Goal: Transaction & Acquisition: Purchase product/service

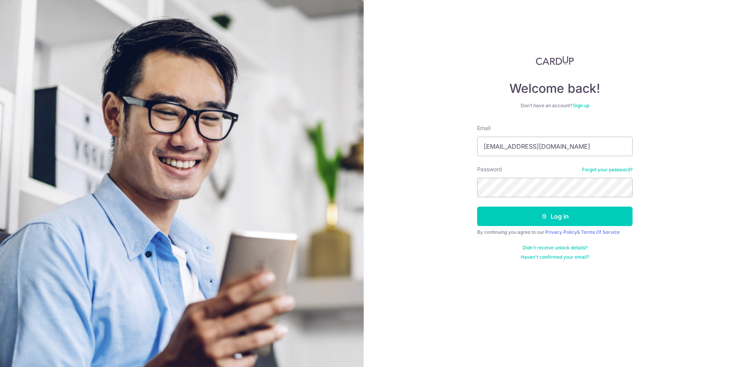
type input "[EMAIL_ADDRESS][DOMAIN_NAME]"
click at [530, 217] on button "Log in" at bounding box center [554, 216] width 155 height 19
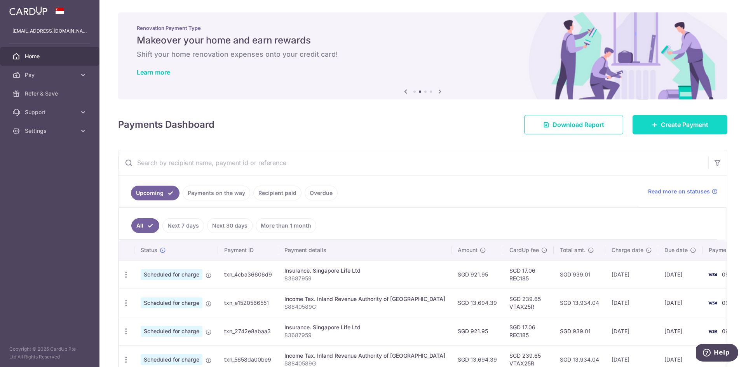
click at [665, 124] on span "Create Payment" at bounding box center [684, 124] width 47 height 9
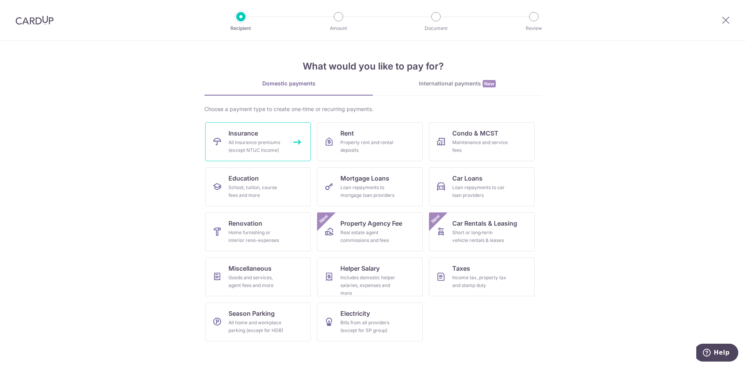
click at [272, 151] on div "All insurance premiums (except NTUC Income)" at bounding box center [256, 147] width 56 height 16
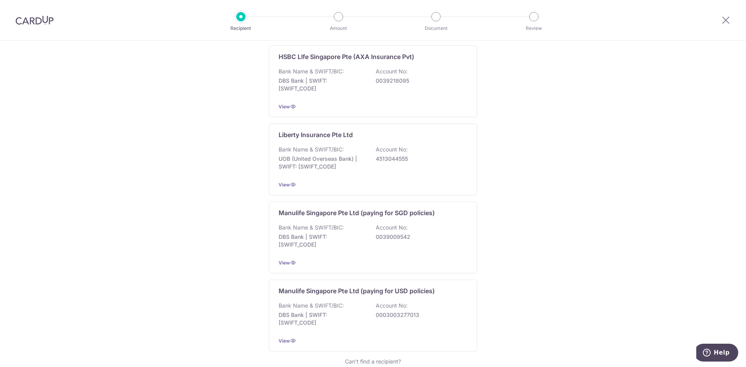
scroll to position [694, 0]
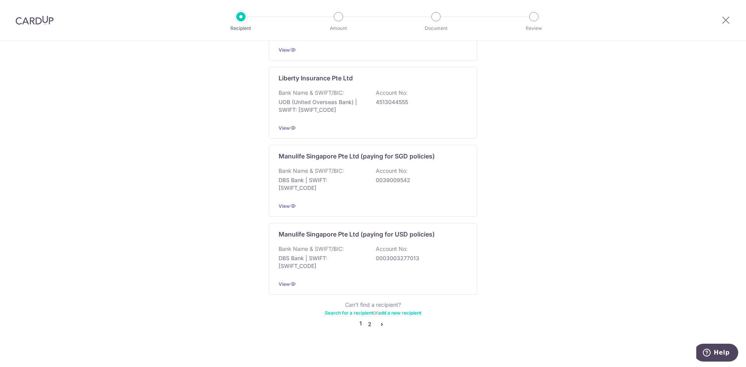
click at [367, 320] on link "2" at bounding box center [369, 324] width 9 height 9
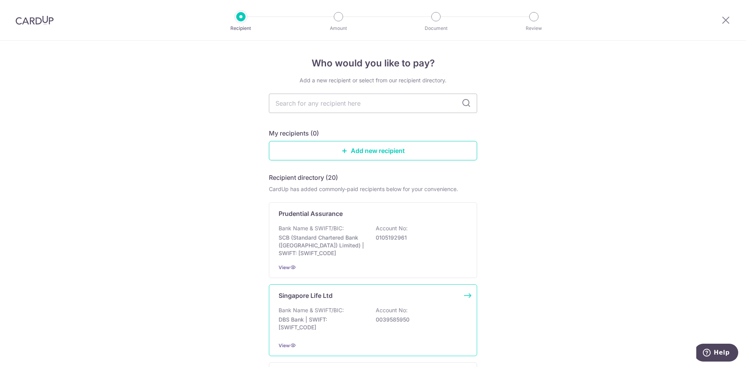
scroll to position [194, 0]
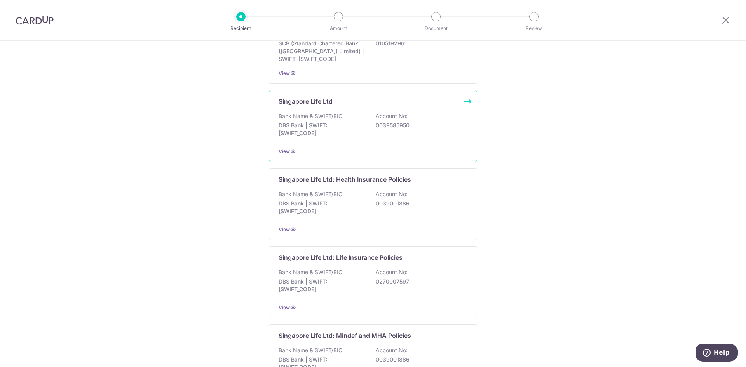
click at [376, 144] on div "Singapore Life Ltd Bank Name & SWIFT/BIC: DBS Bank | SWIFT: DBSSSGSGXXX Account…" at bounding box center [373, 126] width 208 height 72
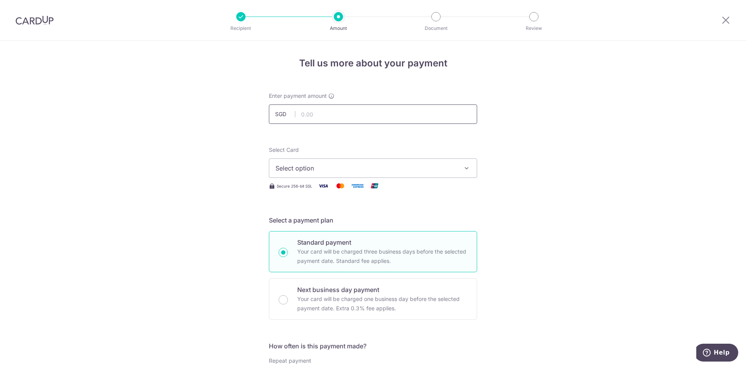
click at [355, 117] on input "text" at bounding box center [373, 113] width 208 height 19
type input "1,023.85"
click at [374, 174] on button "Select option" at bounding box center [373, 167] width 208 height 19
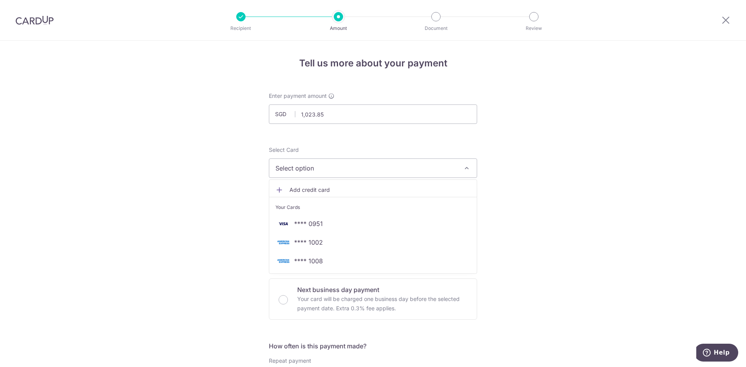
click at [321, 189] on span "Add credit card" at bounding box center [379, 190] width 181 height 8
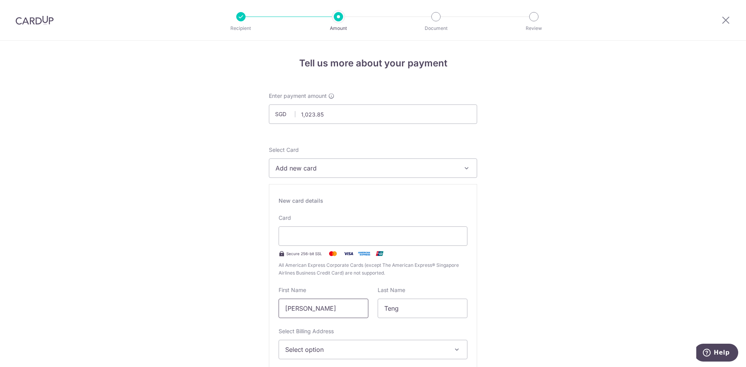
drag, startPoint x: 335, startPoint y: 308, endPoint x: 264, endPoint y: 311, distance: 71.1
type input "Dave"
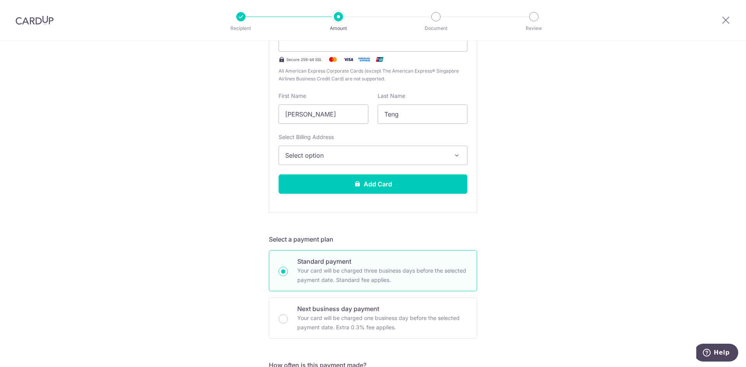
click at [355, 158] on span "Select option" at bounding box center [366, 155] width 162 height 9
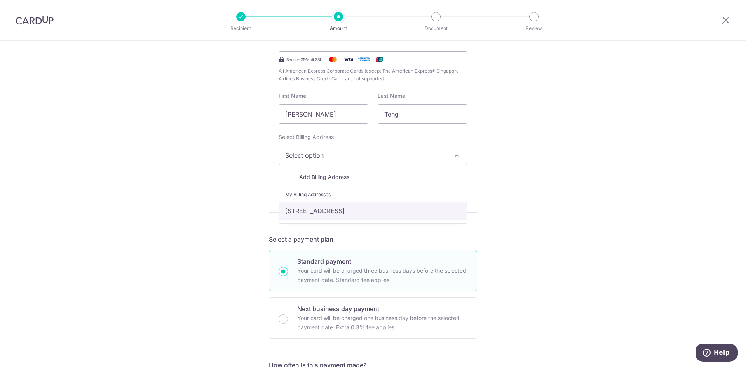
click at [345, 205] on link "11 jalan batu, Singapore, Singapore-431011" at bounding box center [373, 211] width 188 height 19
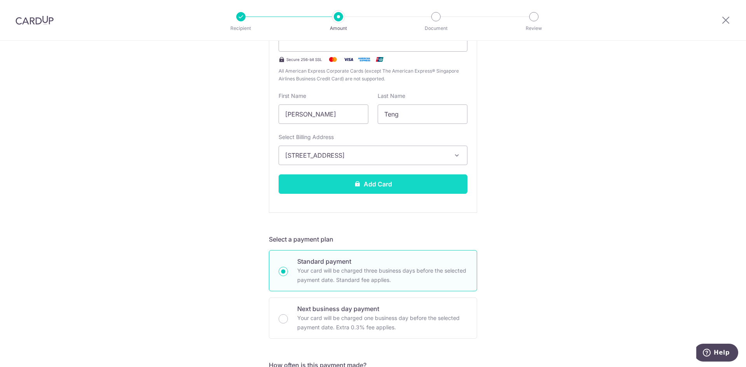
click at [350, 182] on button "Add Card" at bounding box center [372, 183] width 189 height 19
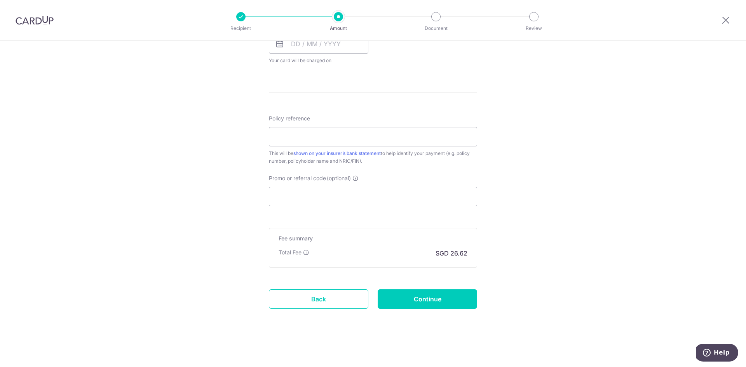
scroll to position [182, 0]
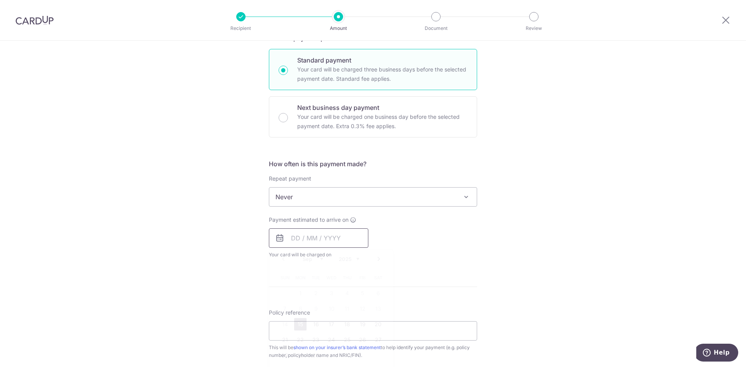
click at [330, 237] on input "text" at bounding box center [318, 237] width 99 height 19
click at [298, 323] on link "15" at bounding box center [300, 324] width 12 height 12
type input "15/09/2025"
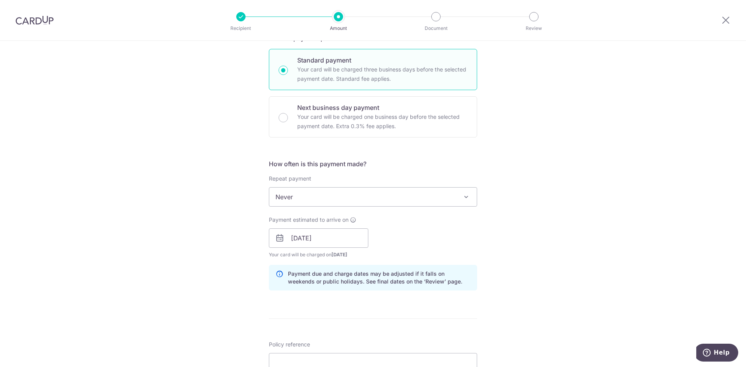
scroll to position [376, 0]
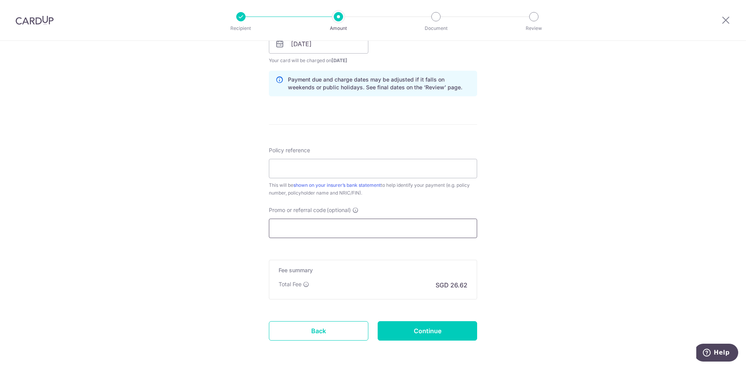
click at [287, 230] on input "Promo or referral code (optional)" at bounding box center [373, 228] width 208 height 19
paste input "OFF225"
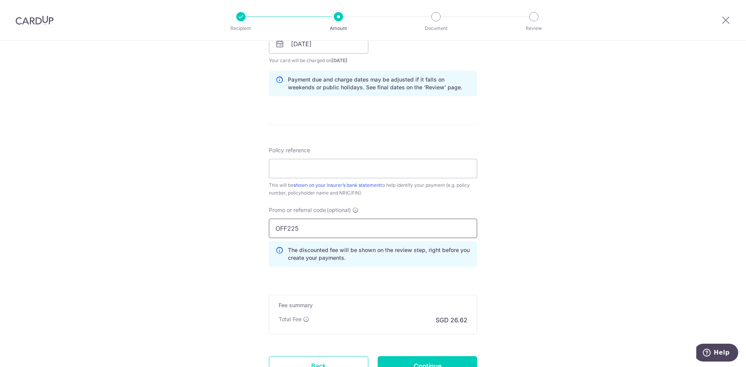
type input "OFF225"
click at [236, 221] on div "Tell us more about your payment Enter payment amount SGD 1,023.85 1023.85 Card …" at bounding box center [373, 48] width 746 height 769
click at [280, 165] on input "Policy reference" at bounding box center [373, 168] width 208 height 19
paste input "83268710"
type input "83268710"
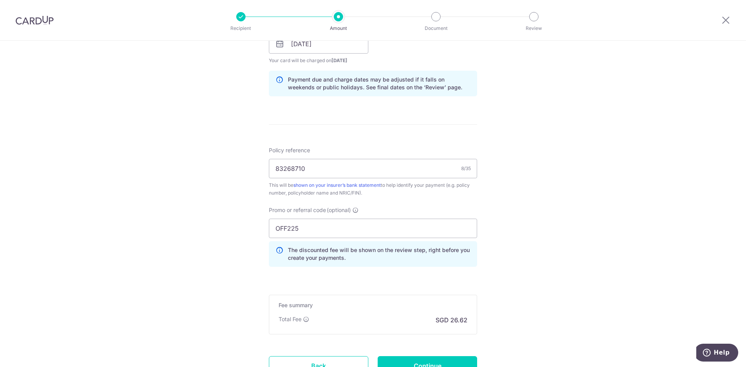
click at [539, 184] on div "Tell us more about your payment Enter payment amount SGD 1,023.85 1023.85 Card …" at bounding box center [373, 48] width 746 height 769
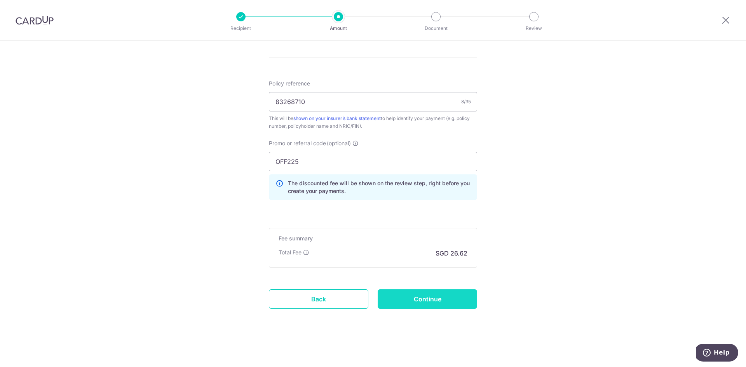
click at [435, 297] on input "Continue" at bounding box center [427, 298] width 99 height 19
type input "Create Schedule"
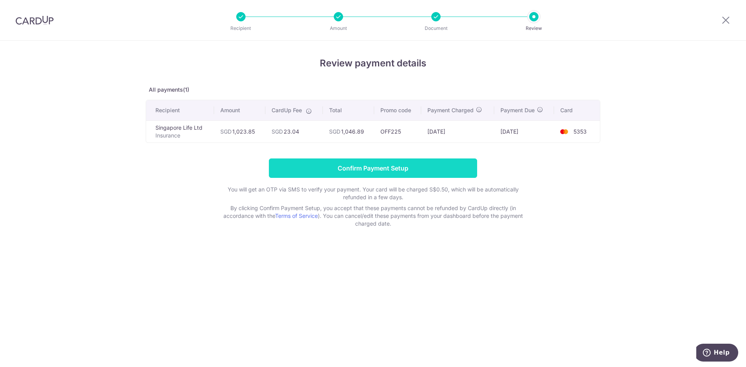
click at [390, 168] on input "Confirm Payment Setup" at bounding box center [373, 167] width 208 height 19
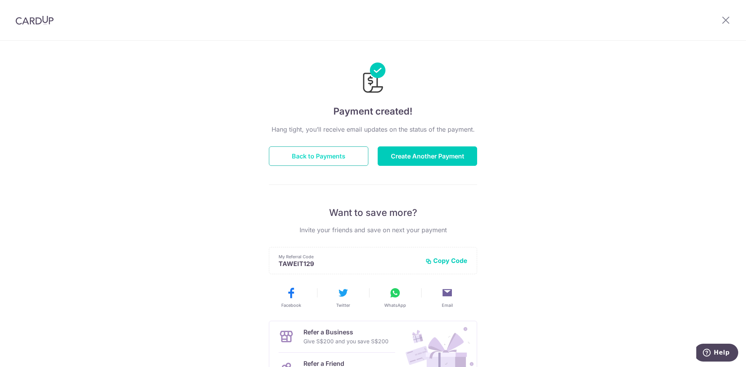
click at [323, 153] on button "Back to Payments" at bounding box center [318, 155] width 99 height 19
